Goal: Task Accomplishment & Management: Complete application form

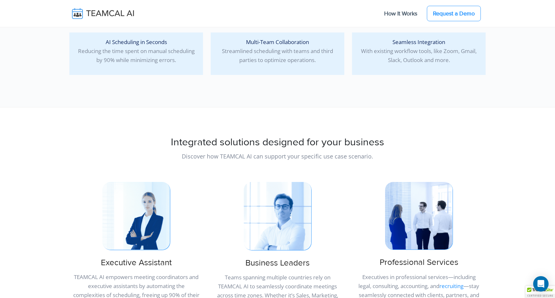
scroll to position [5508, 0]
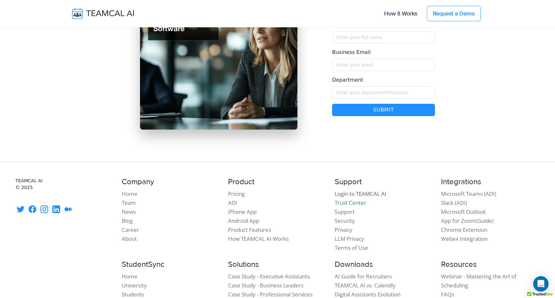
click at [369, 190] on link "Login to TEAMCAL AI" at bounding box center [360, 193] width 52 height 7
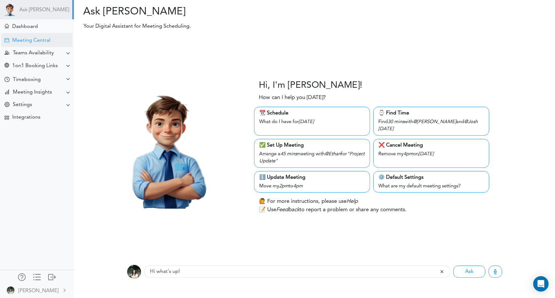
click at [26, 42] on div "Meeting Central" at bounding box center [31, 41] width 38 height 6
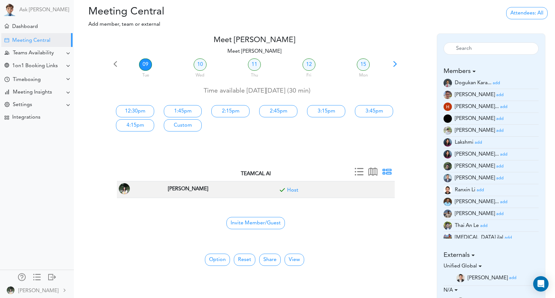
scroll to position [27, 0]
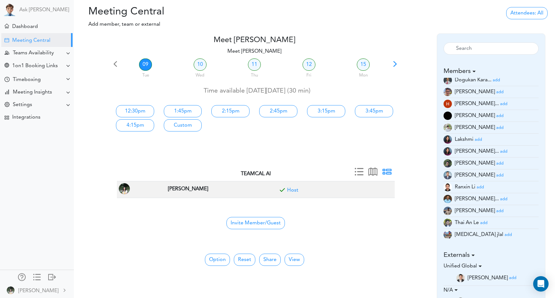
click at [496, 176] on small "add" at bounding box center [499, 175] width 7 height 4
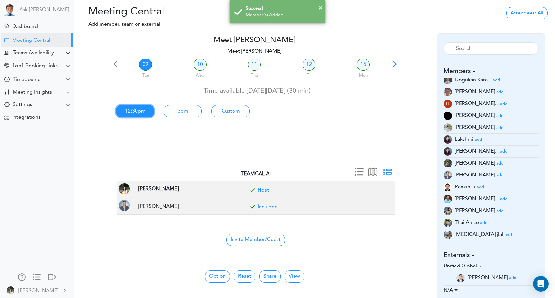
click at [140, 109] on link "12:30pm" at bounding box center [135, 111] width 38 height 12
type input "Meet Emily"
type input "https://meet.google.com/awi-ymqd-nwe"
type input "2025-09-09T12:30"
type input "2025-09-09T13:00"
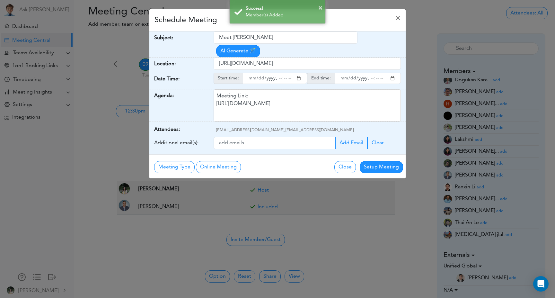
click at [395, 18] on div "× Success! Member(s) Added" at bounding box center [277, 12] width 555 height 24
click at [397, 16] on div "× Success! Member(s) Added" at bounding box center [277, 12] width 555 height 24
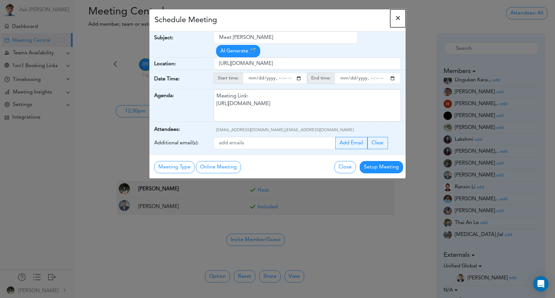
click at [399, 19] on span "×" at bounding box center [397, 18] width 5 height 8
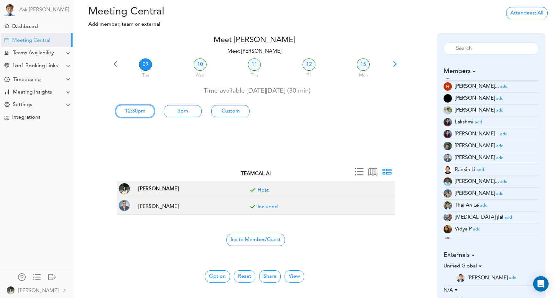
scroll to position [53, 0]
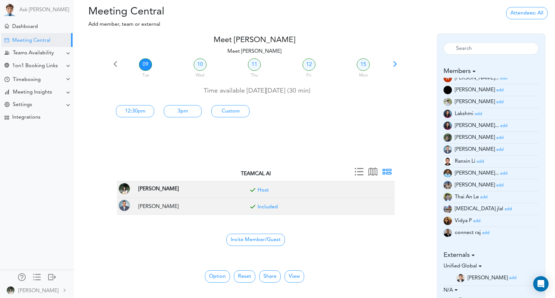
click at [479, 221] on small "add" at bounding box center [476, 221] width 7 height 4
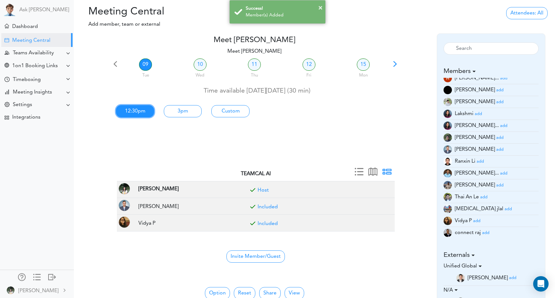
click at [127, 112] on link "12:30pm" at bounding box center [135, 111] width 38 height 12
type input "Meet Emily"
type input "https://meet.google.com/awi-ymqd-nwe"
type input "2025-09-09T12:30"
type input "2025-09-09T13:00"
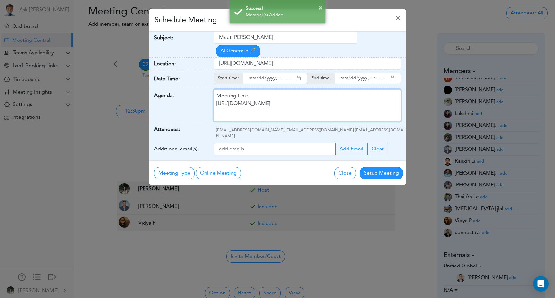
click at [295, 104] on div "Meeting Link: https://meet.google.com/awi-ymqd-nwe" at bounding box center [306, 105] width 187 height 32
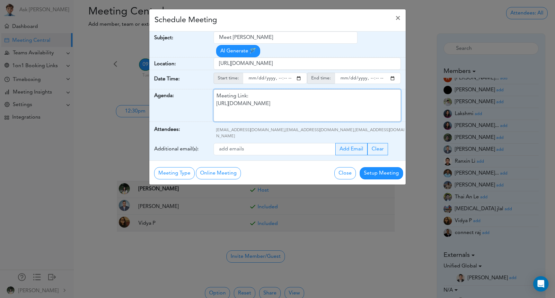
paste div
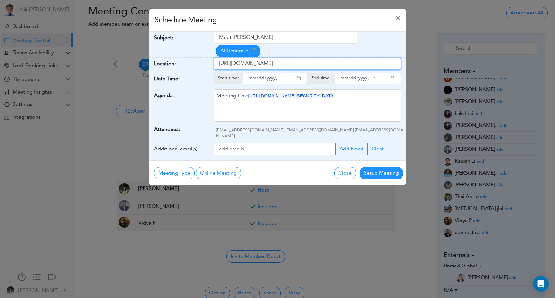
drag, startPoint x: 319, startPoint y: 65, endPoint x: 211, endPoint y: 65, distance: 107.8
click at [211, 65] on div "Location: https://meet.google.com/awi-ymqd-nwe" at bounding box center [277, 63] width 256 height 13
paste input "us05web.zoom.us/j/6503929270?pwd=ib5uQR2S3FCPJwbgPwoLAQZUDK0A5A.1"
type input "https://us05web.zoom.us/j/6503929270?pwd=ib5uQR2S3FCPJwbgPwoLAQZUDK0A5A.1"
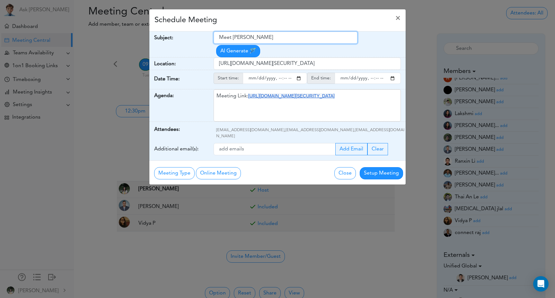
scroll to position [0, 0]
click at [274, 37] on input "Meet Emily" at bounding box center [285, 37] width 144 height 12
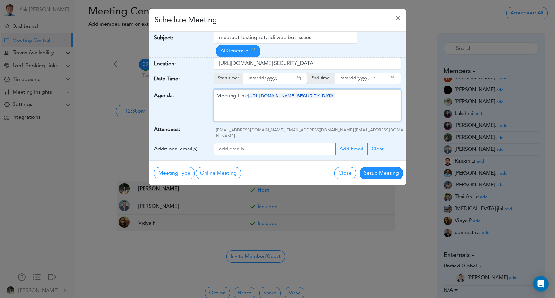
click at [257, 113] on div "Meeting Link: https://us05web.zoom.us/j/6503929270?pwd=ib5uQR2S3FCPJwbgPwoLAQZU…" at bounding box center [306, 105] width 187 height 32
click at [373, 45] on div "meetbot testing set; adi web bot issues AI Generate 🪄" at bounding box center [309, 44] width 192 height 26
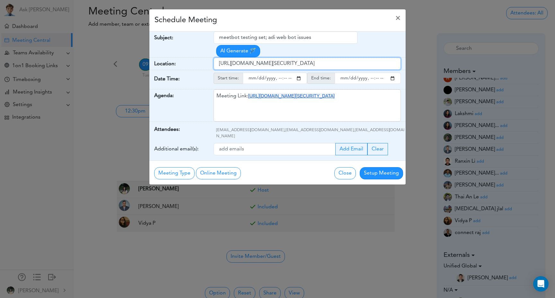
click at [354, 62] on input "https://us05web.zoom.us/j/6503929270?pwd=ib5uQR2S3FCPJwbgPwoLAQZUDK0A5A.1" at bounding box center [306, 63] width 187 height 12
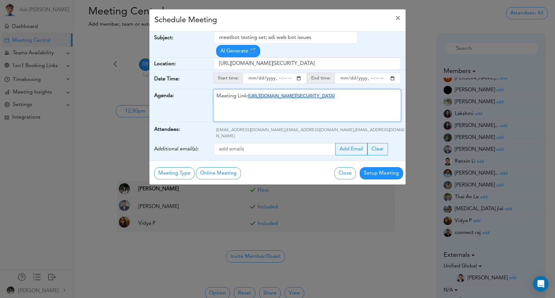
click at [237, 113] on div "Meeting Link: https://us05web.zoom.us/j/6503929270?pwd=ib5uQR2S3FCPJwbgPwoLAQZU…" at bounding box center [306, 105] width 187 height 32
drag, startPoint x: 221, startPoint y: 110, endPoint x: 214, endPoint y: 104, distance: 8.9
click at [214, 104] on div "Meeting Link: https://us05web.zoom.us/j/6503929270?pwd=ib5uQR2S3FCPJwbgPwoLAQZU…" at bounding box center [306, 105] width 187 height 32
click at [232, 111] on div "Meeting Link: https://us05web.zoom.us/j/6503929270?pwd=ib5uQR2S3FCPJwbgPwoLAQZU…" at bounding box center [306, 105] width 187 height 32
click at [371, 48] on div "meetbot testing set; adi web bot issues AI Generate 🪄" at bounding box center [309, 44] width 192 height 26
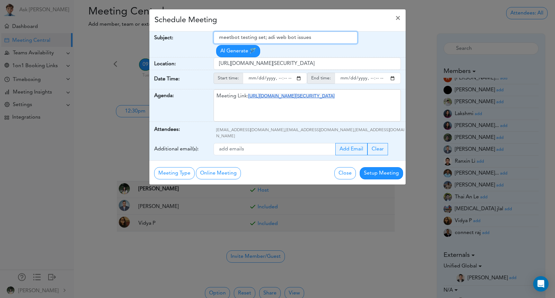
click at [263, 37] on input "meetbot testing set; adi web bot issues" at bounding box center [285, 37] width 144 height 12
type input "meetbot testing setup; adi web bot issues"
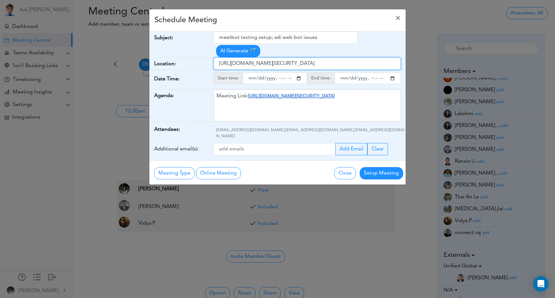
click at [313, 58] on input "https://us05web.zoom.us/j/6503929270?pwd=ib5uQR2S3FCPJwbgPwoLAQZUDK0A5A.1" at bounding box center [306, 63] width 187 height 12
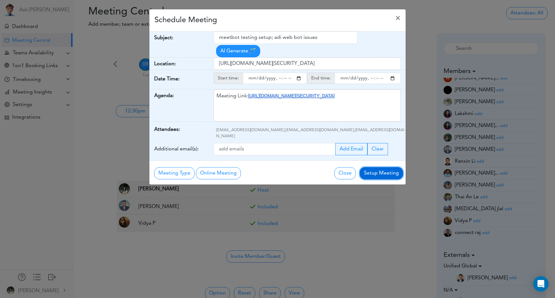
click at [381, 167] on button "Setup Meeting" at bounding box center [380, 173] width 43 height 12
